Goal: Find specific page/section: Find specific page/section

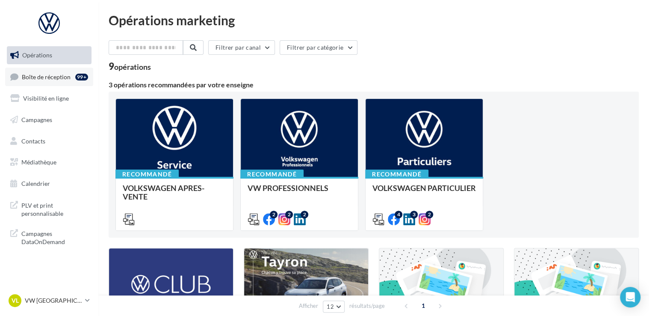
click at [52, 78] on span "Boîte de réception" at bounding box center [46, 76] width 49 height 7
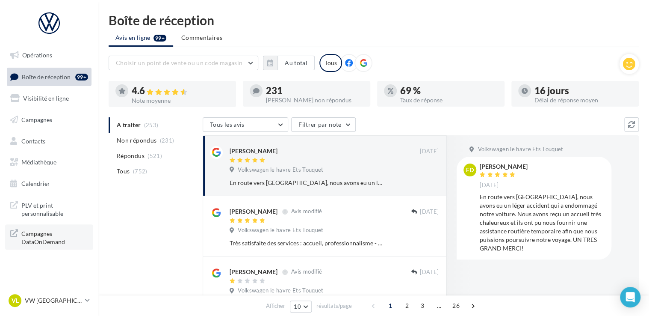
click at [48, 236] on span "Campagnes DataOnDemand" at bounding box center [54, 237] width 67 height 18
click at [63, 230] on span "Campagnes DataOnDemand" at bounding box center [54, 237] width 67 height 18
click at [51, 234] on span "Campagnes DataOnDemand" at bounding box center [54, 237] width 67 height 18
click at [81, 301] on p "VW [GEOGRAPHIC_DATA]" at bounding box center [53, 300] width 57 height 9
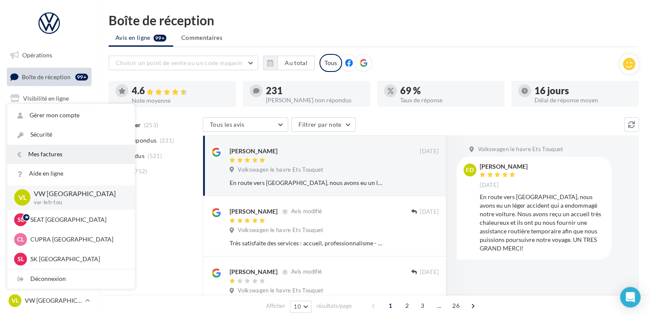
click at [65, 147] on link "Mes factures" at bounding box center [70, 154] width 127 height 19
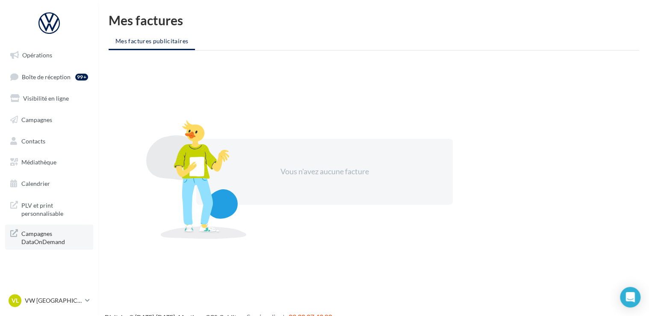
click at [59, 239] on span "Campagnes DataOnDemand" at bounding box center [54, 237] width 67 height 18
